Goal: Information Seeking & Learning: Check status

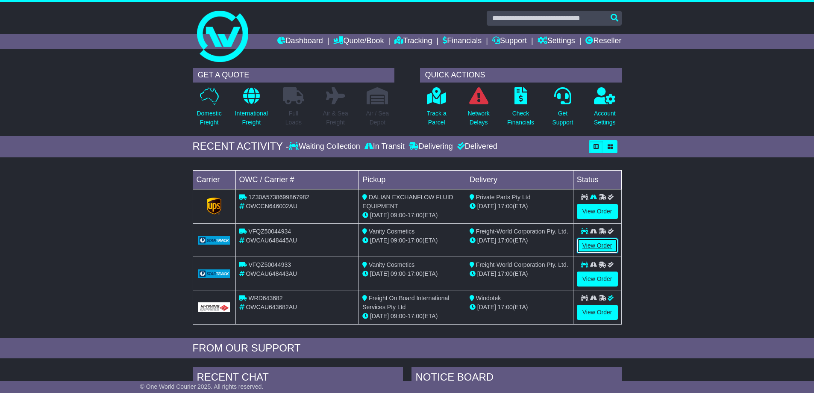
click at [594, 242] on link "View Order" at bounding box center [597, 245] width 41 height 15
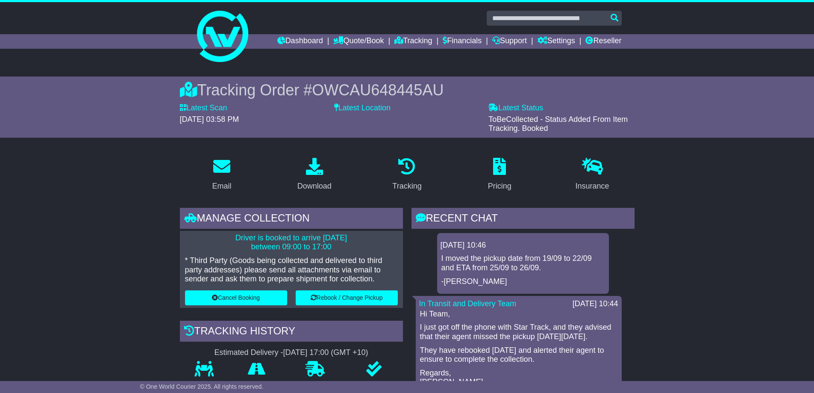
scroll to position [214, 0]
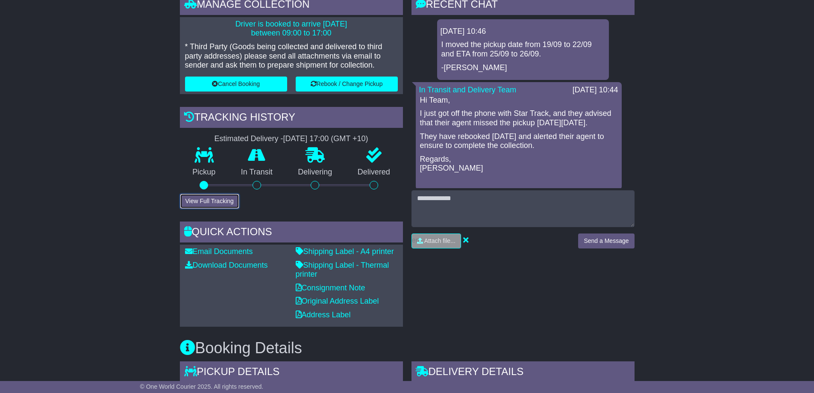
click at [206, 196] on button "View Full Tracking" at bounding box center [209, 201] width 59 height 15
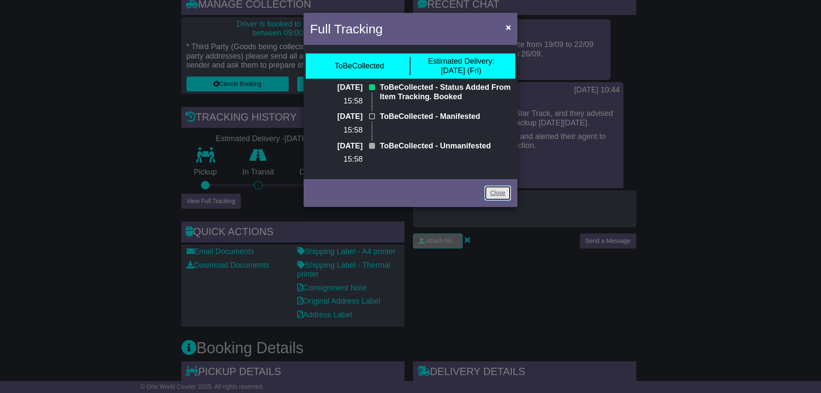
click at [497, 191] on link "Close" at bounding box center [497, 193] width 27 height 15
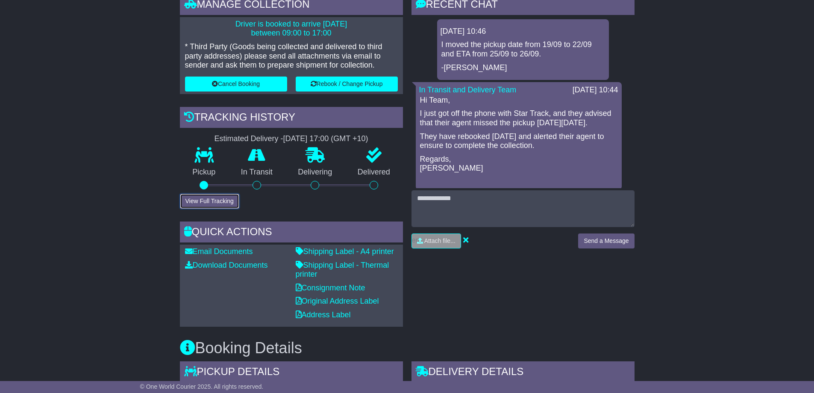
scroll to position [427, 0]
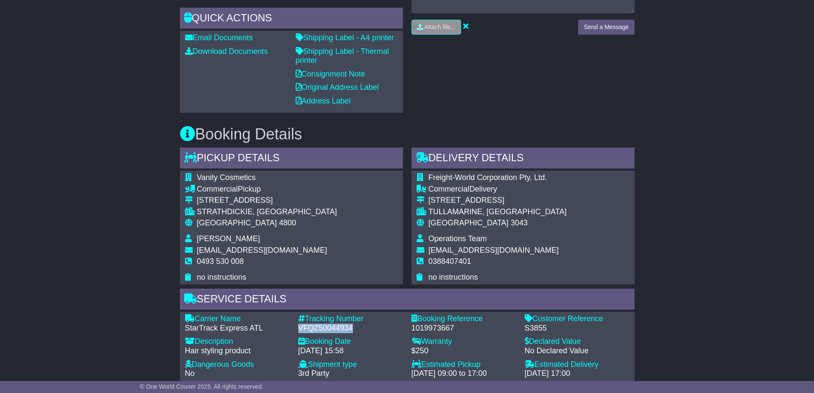
drag, startPoint x: 354, startPoint y: 325, endPoint x: 297, endPoint y: 328, distance: 56.5
click at [297, 328] on div "Tracking Number - VFQZ50044934" at bounding box center [350, 323] width 113 height 18
copy div "VFQZ50044934"
